Goal: Find specific page/section: Find specific page/section

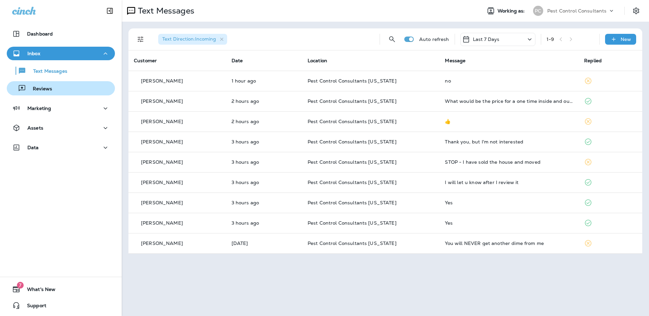
click at [78, 89] on div "Reviews" at bounding box center [60, 88] width 103 height 10
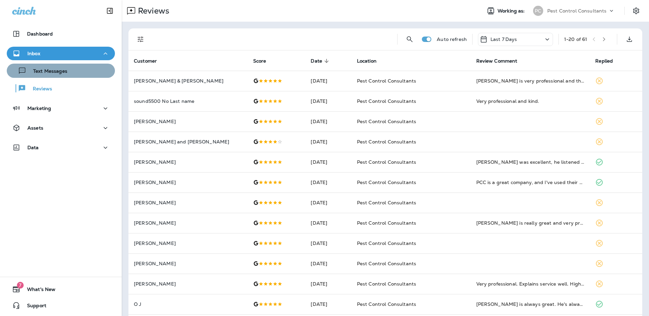
click at [83, 71] on div "Text Messages" at bounding box center [60, 71] width 103 height 10
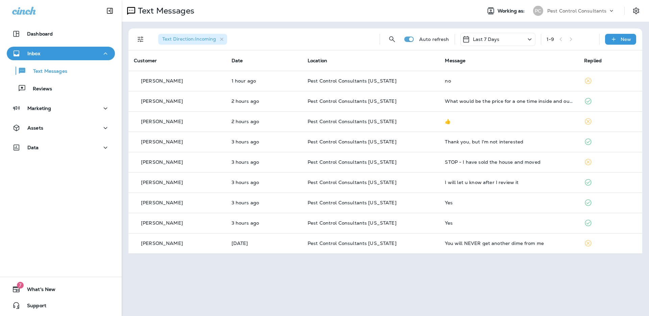
click at [281, 25] on div "Text Direction : Incoming Auto refresh Last 7 Days 1 - 9 New Customer Date Loca…" at bounding box center [385, 141] width 527 height 239
click at [280, 26] on div "Text Direction : Incoming Auto refresh Last 7 Days 1 - 9 New Customer Date Loca…" at bounding box center [385, 141] width 527 height 239
